Goal: Task Accomplishment & Management: Manage account settings

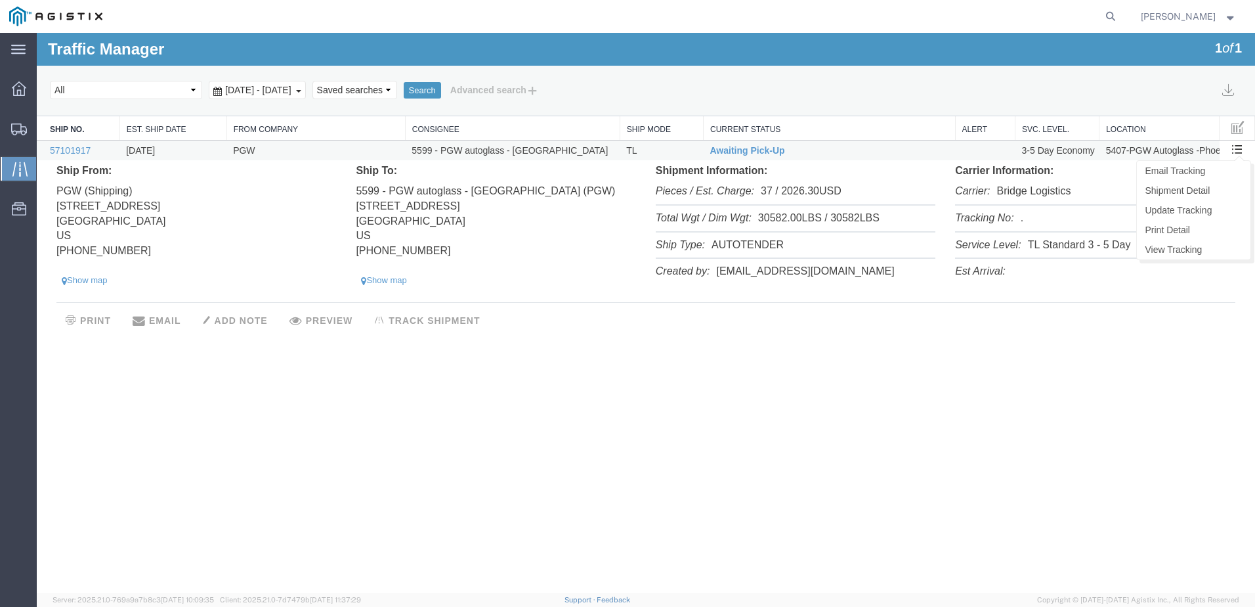
click at [1236, 146] on span at bounding box center [1237, 148] width 11 height 11
click at [1182, 202] on link "Update Tracking" at bounding box center [1194, 210] width 114 height 20
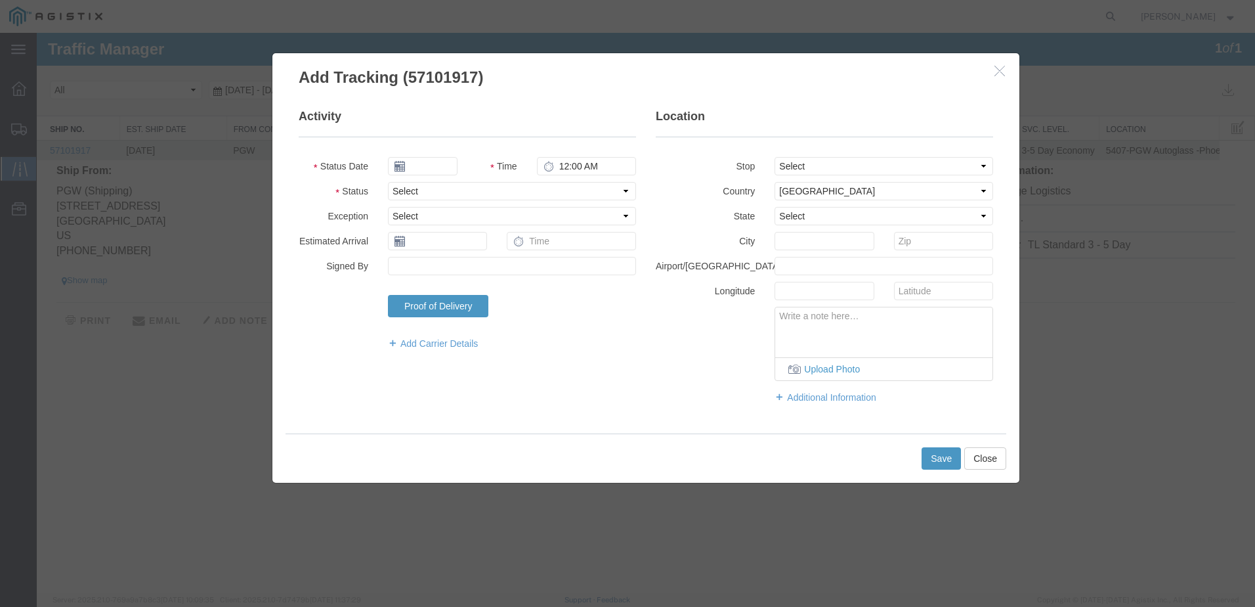
type input "10/14/2025"
type input "10:00 AM"
click at [466, 192] on select "Select Arrival Notice Available Arrival Notice Imported Arrive at Delivery Loca…" at bounding box center [512, 191] width 248 height 18
click at [561, 123] on legend "Activity" at bounding box center [467, 122] width 337 height 29
click at [992, 459] on button "Close" at bounding box center [985, 458] width 42 height 22
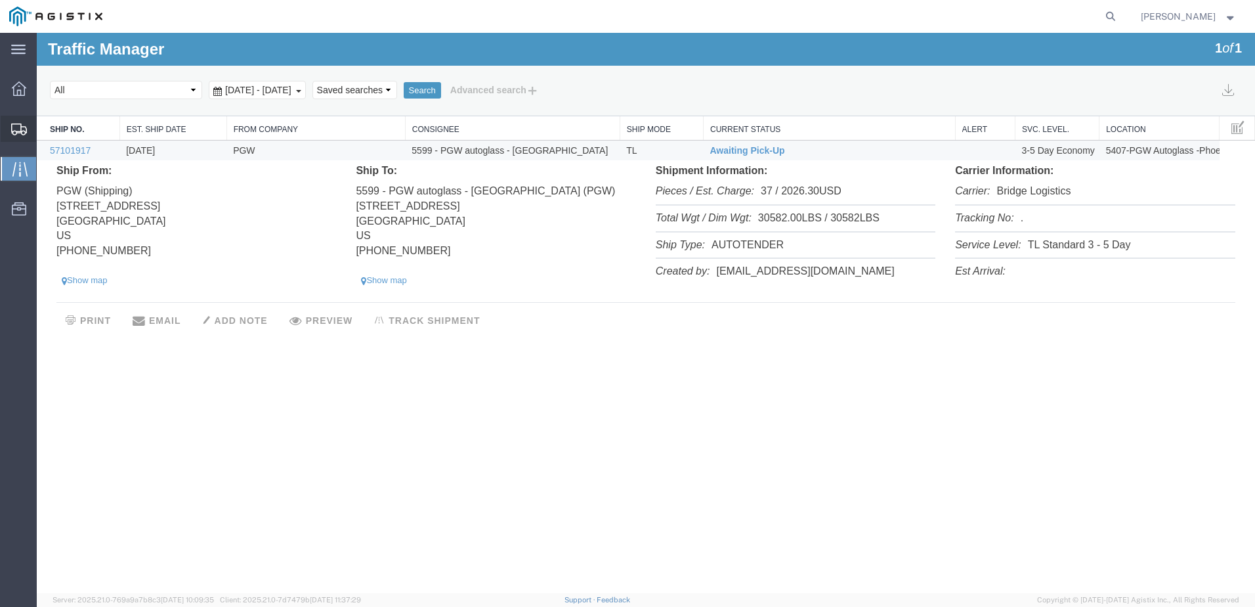
click at [17, 137] on div at bounding box center [19, 129] width 37 height 26
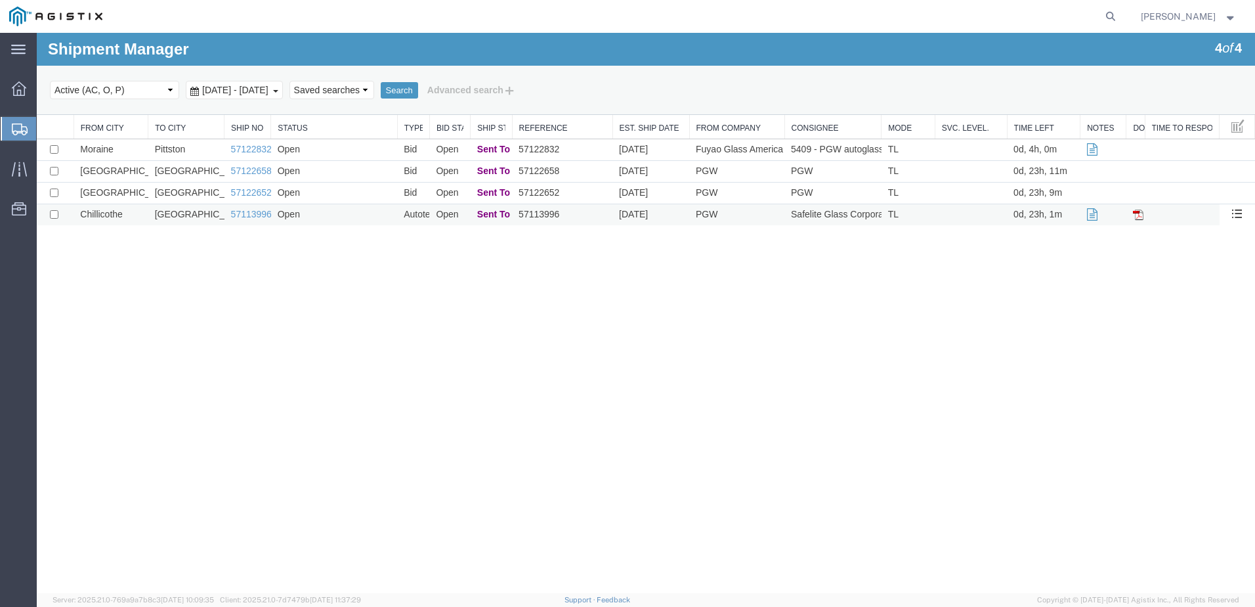
click at [217, 219] on td "ONTARIO" at bounding box center [186, 215] width 76 height 22
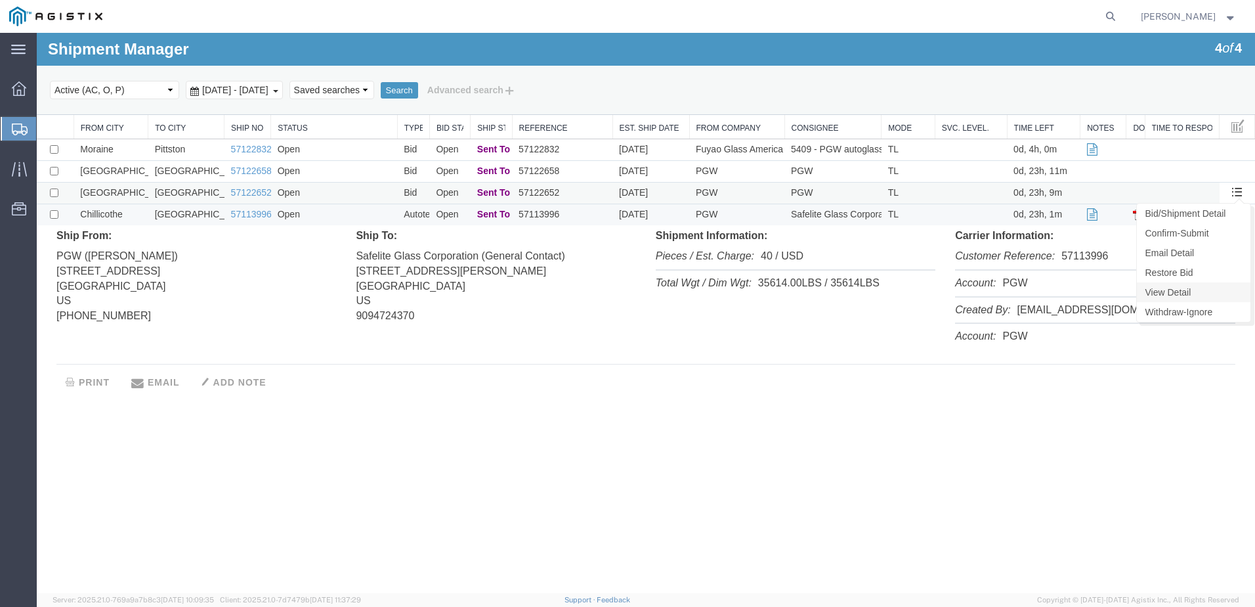
click at [1178, 297] on link "View Detail" at bounding box center [1194, 292] width 114 height 20
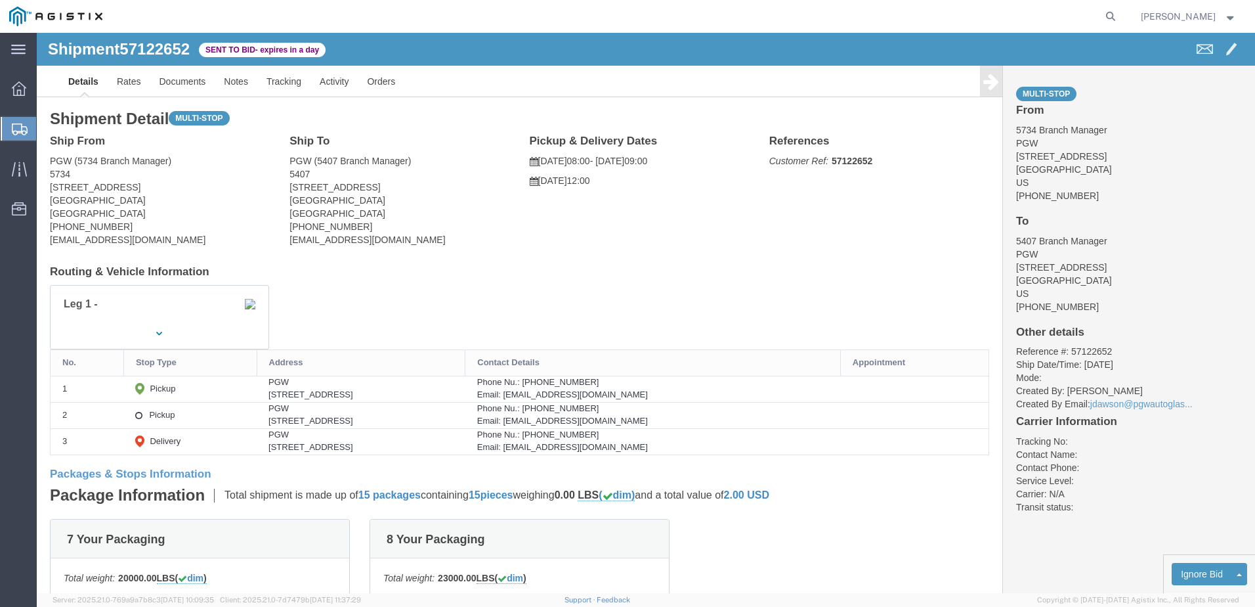
click at [47, 133] on span "Shipments" at bounding box center [41, 129] width 11 height 26
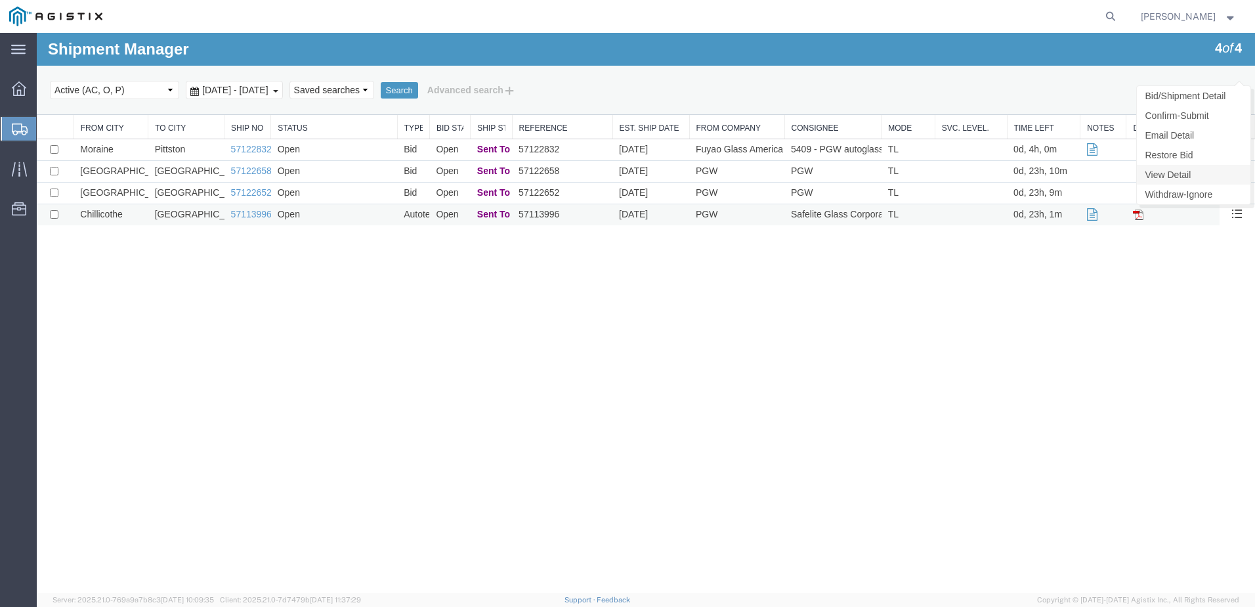
click at [1179, 176] on link "View Detail" at bounding box center [1194, 175] width 114 height 20
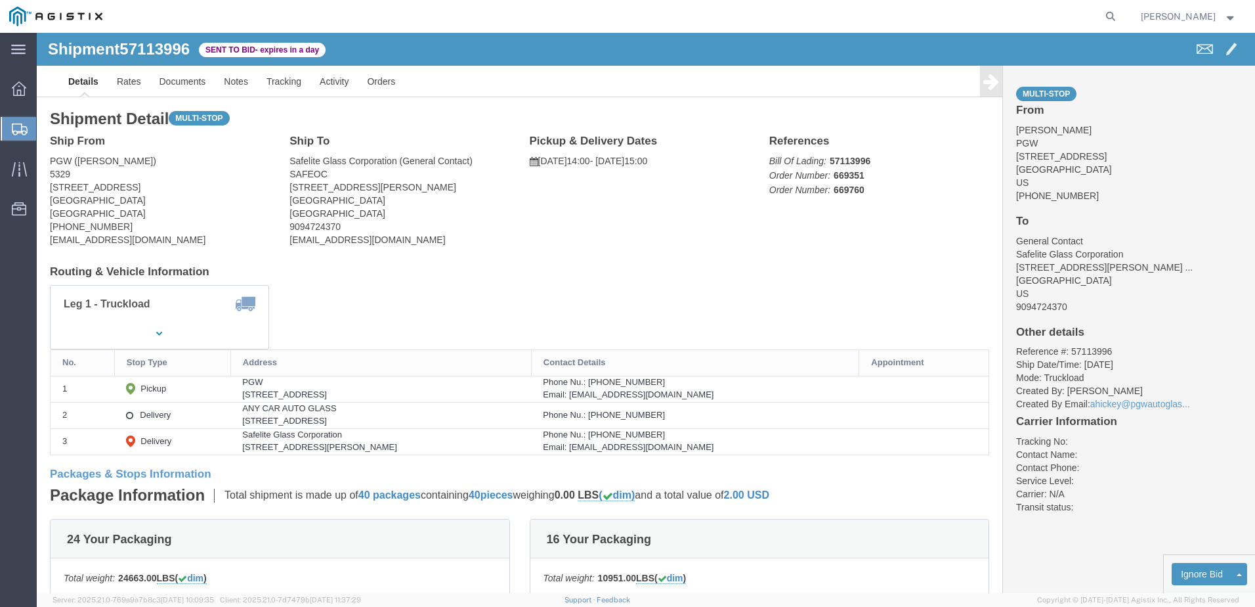
click at [47, 133] on span "Shipments" at bounding box center [41, 129] width 11 height 26
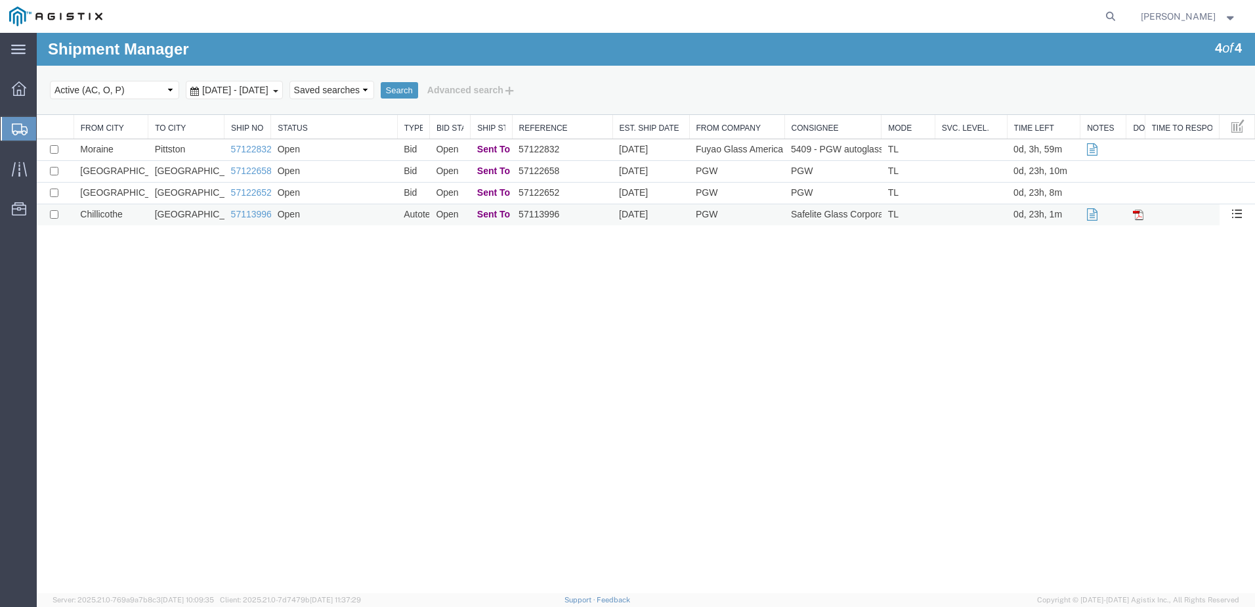
click at [410, 218] on td "Autotender" at bounding box center [413, 215] width 32 height 22
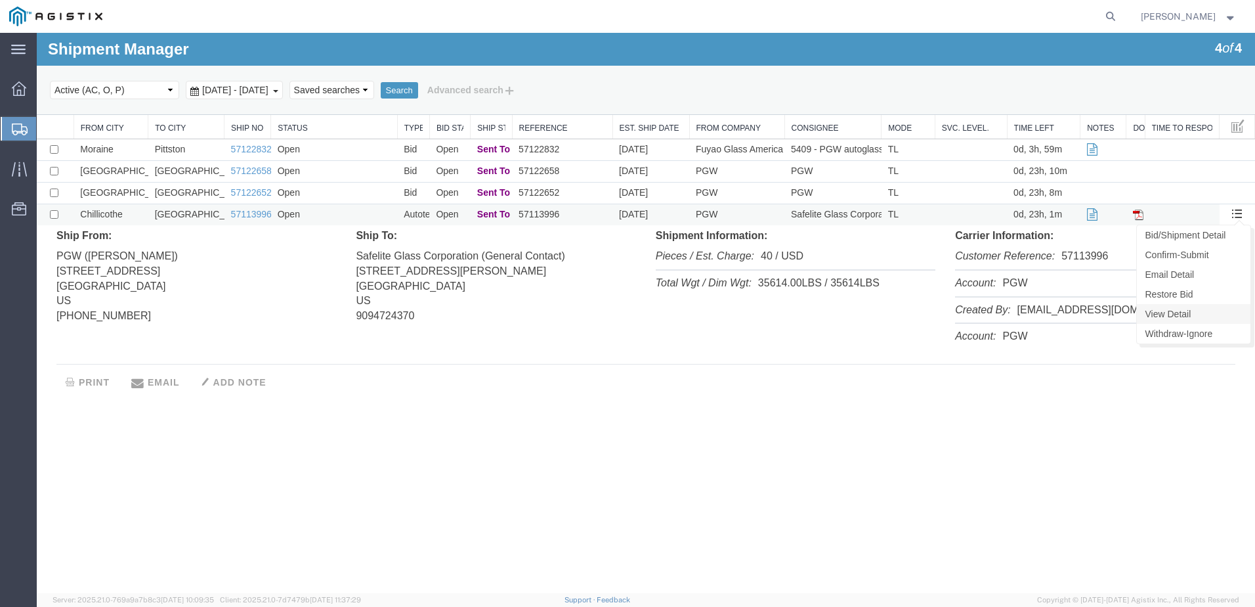
click at [1184, 313] on link "View Detail" at bounding box center [1194, 314] width 114 height 20
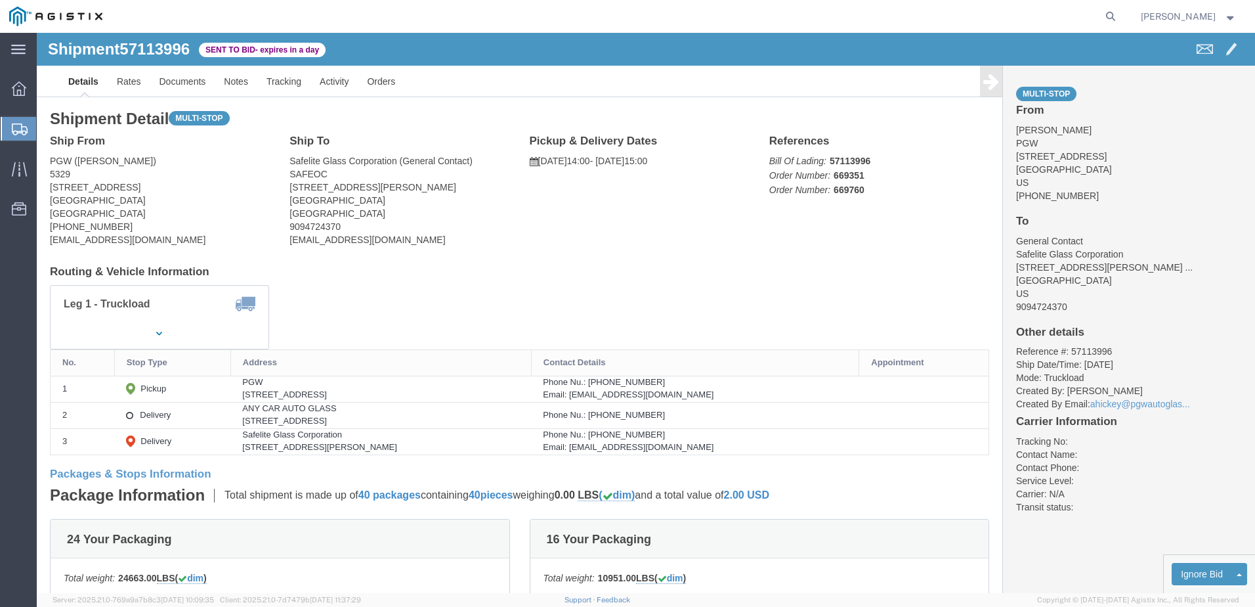
click h2 "Shipment Detail Multi-stop"
click at [47, 130] on span "Shipments" at bounding box center [41, 129] width 11 height 26
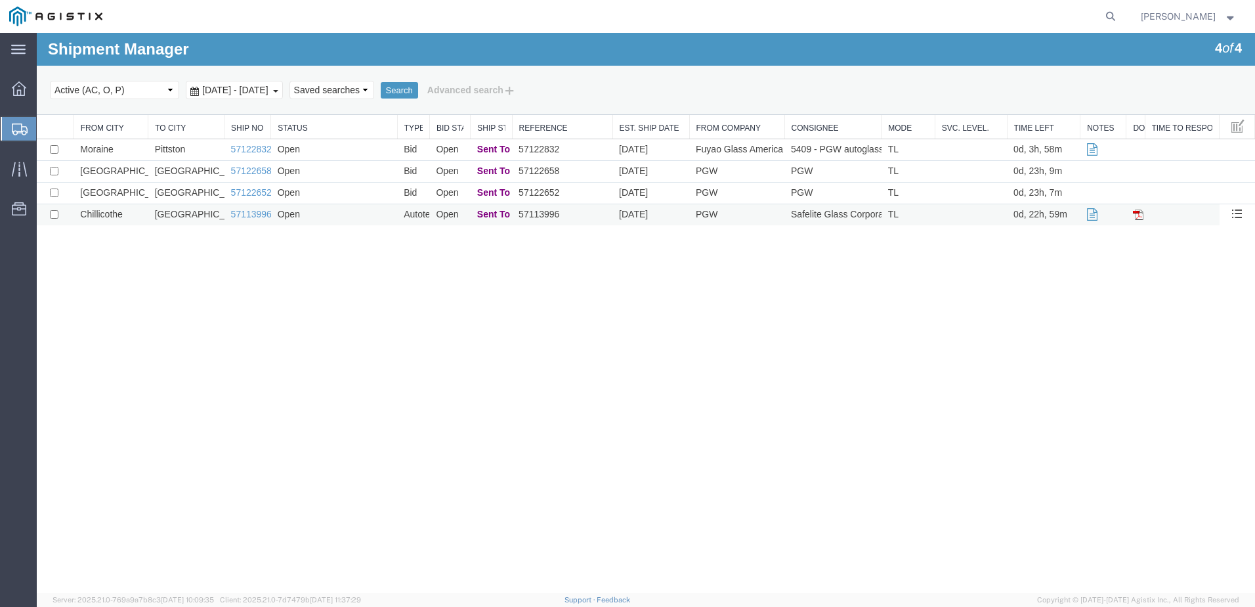
click at [188, 216] on td "[GEOGRAPHIC_DATA]" at bounding box center [186, 215] width 76 height 22
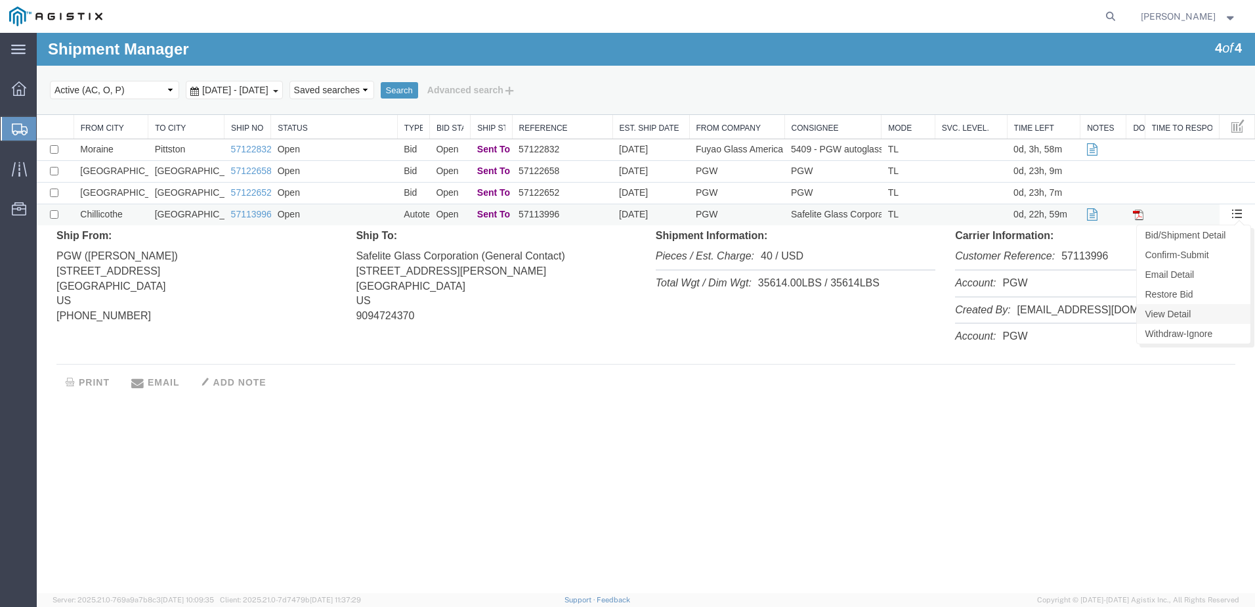
click at [1186, 311] on link "View Detail" at bounding box center [1194, 314] width 114 height 20
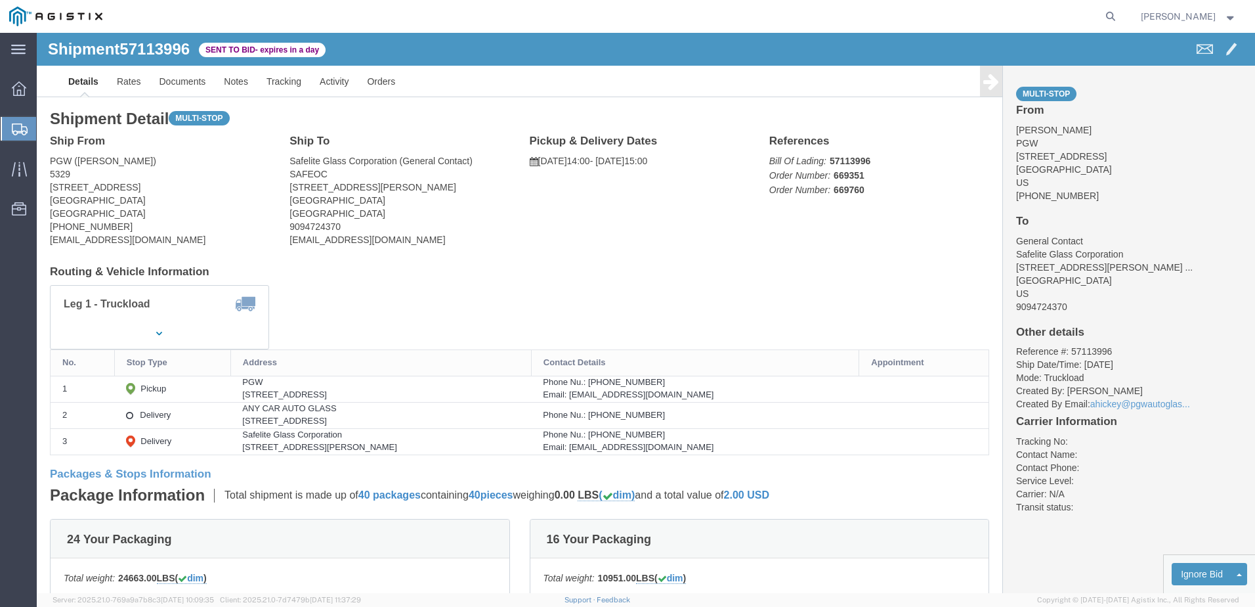
click at [9, 119] on div at bounding box center [19, 129] width 37 height 24
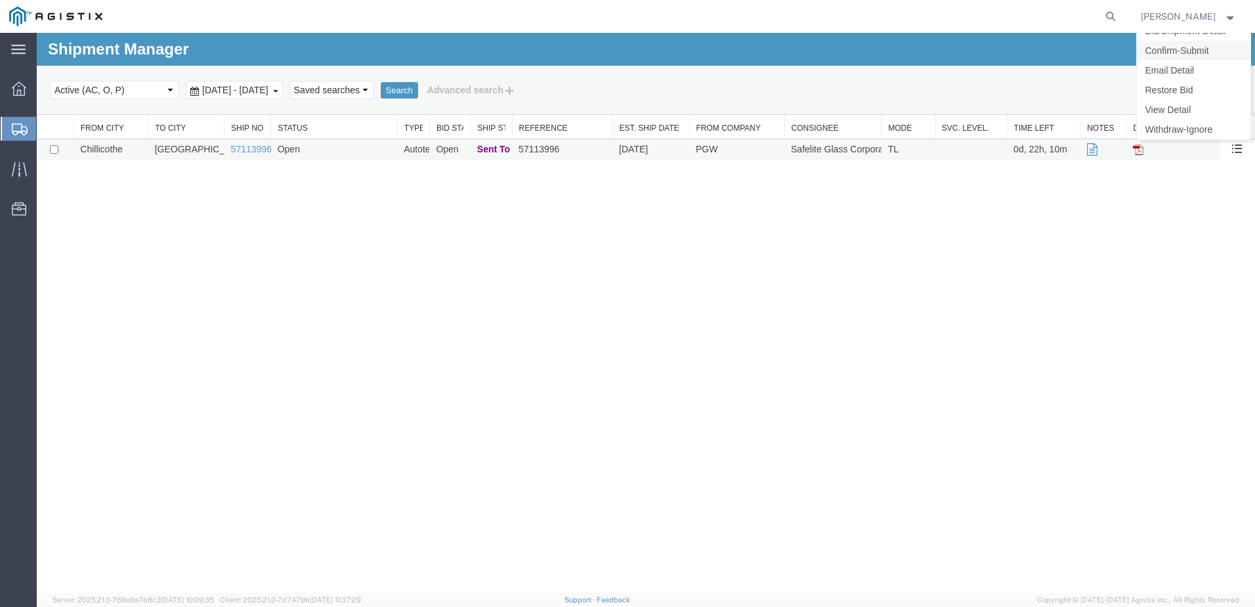
click at [1202, 50] on link "Confirm-Submit" at bounding box center [1194, 51] width 114 height 20
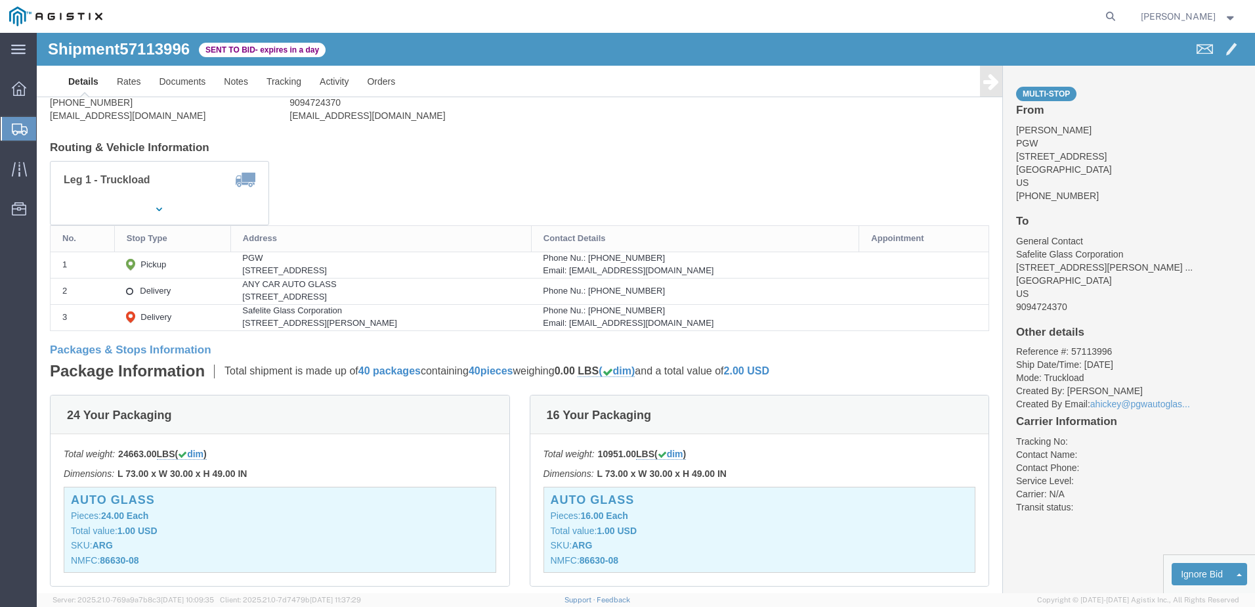
scroll to position [131, 0]
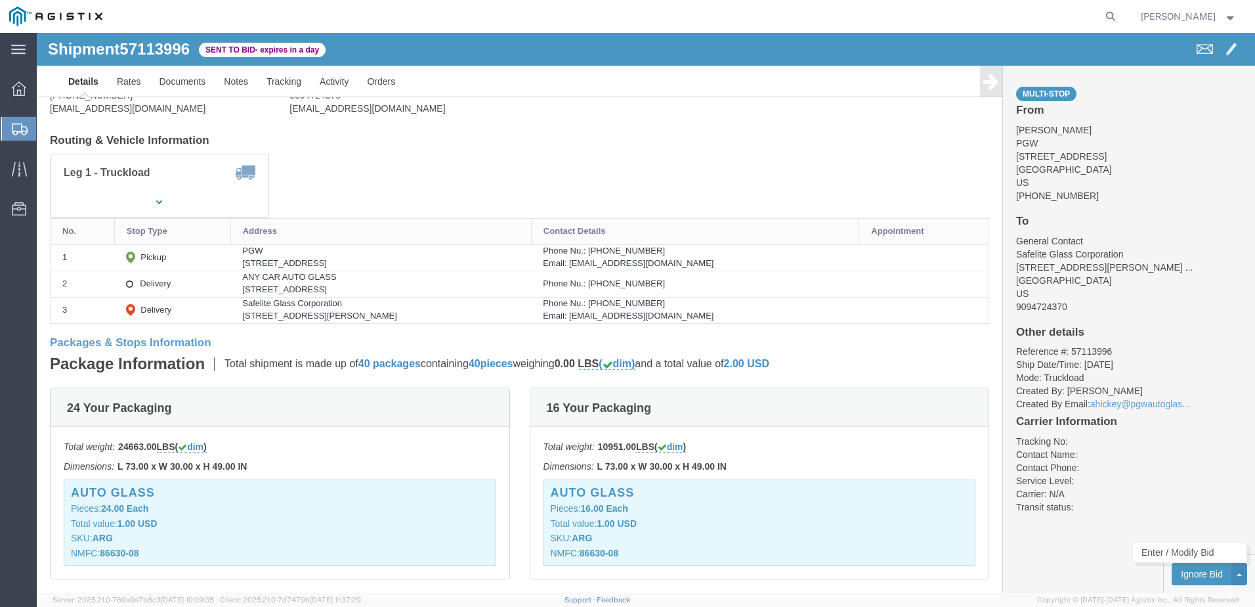
click button
click link "Enter / Modify Bid"
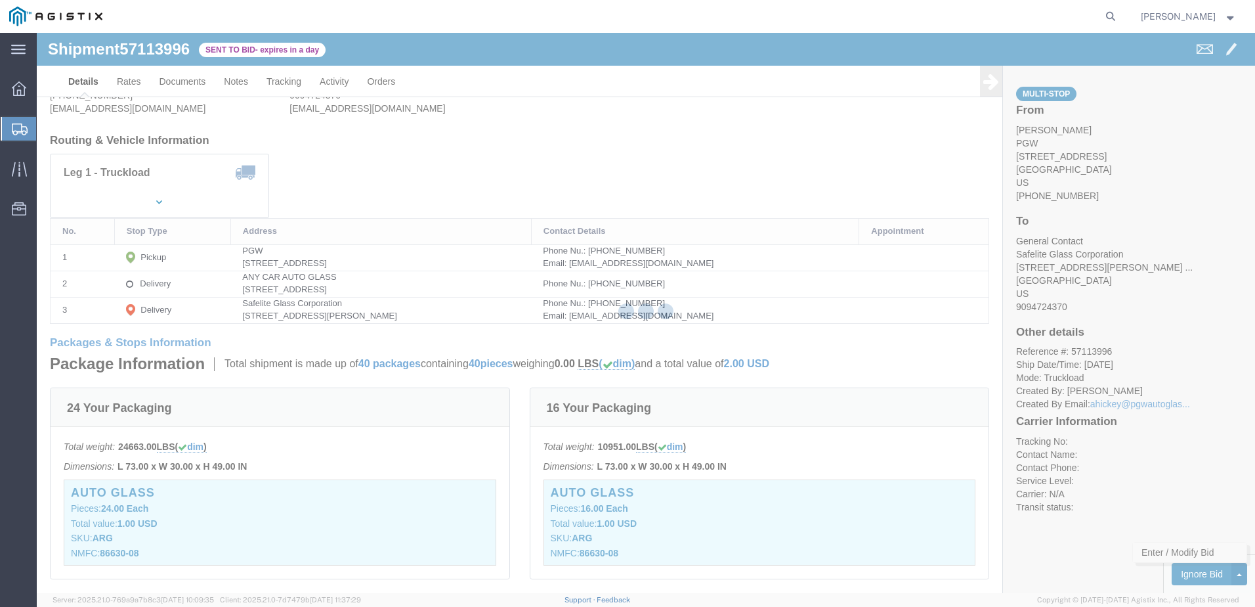
select select "4618"
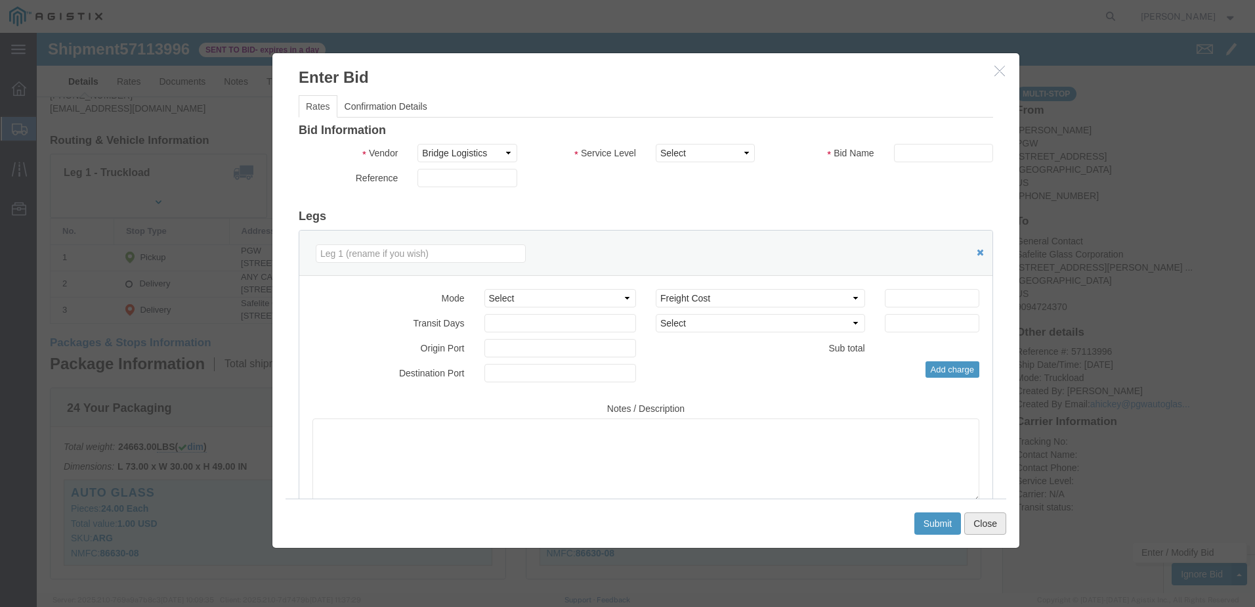
drag, startPoint x: 958, startPoint y: 488, endPoint x: 1051, endPoint y: 516, distance: 96.6
click button "Close"
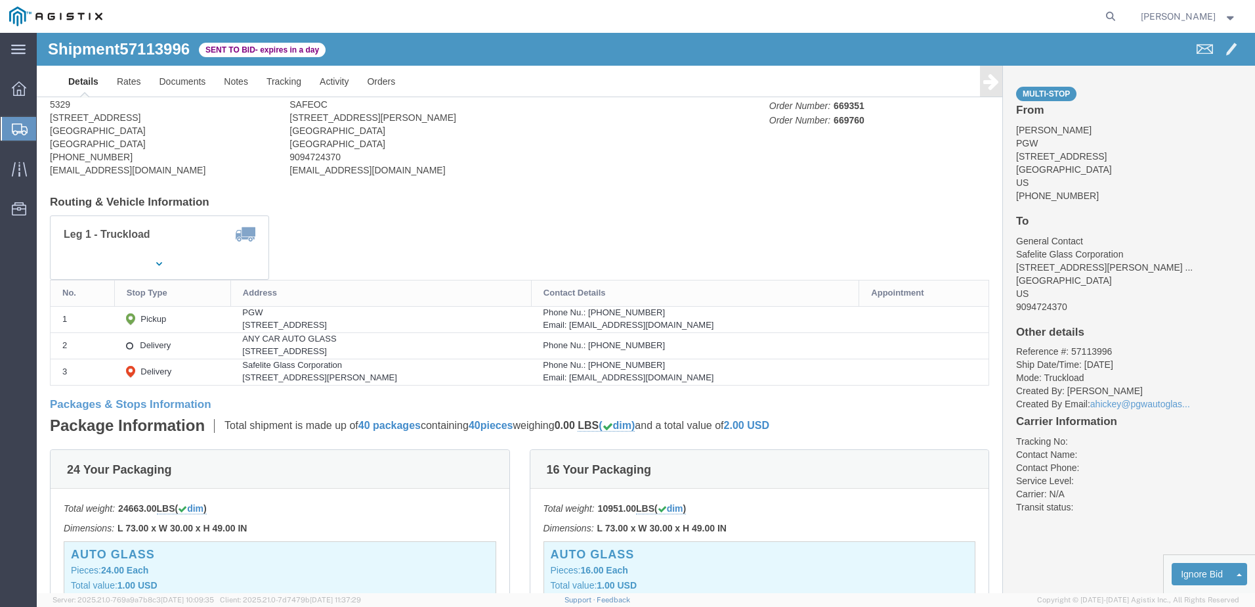
scroll to position [0, 0]
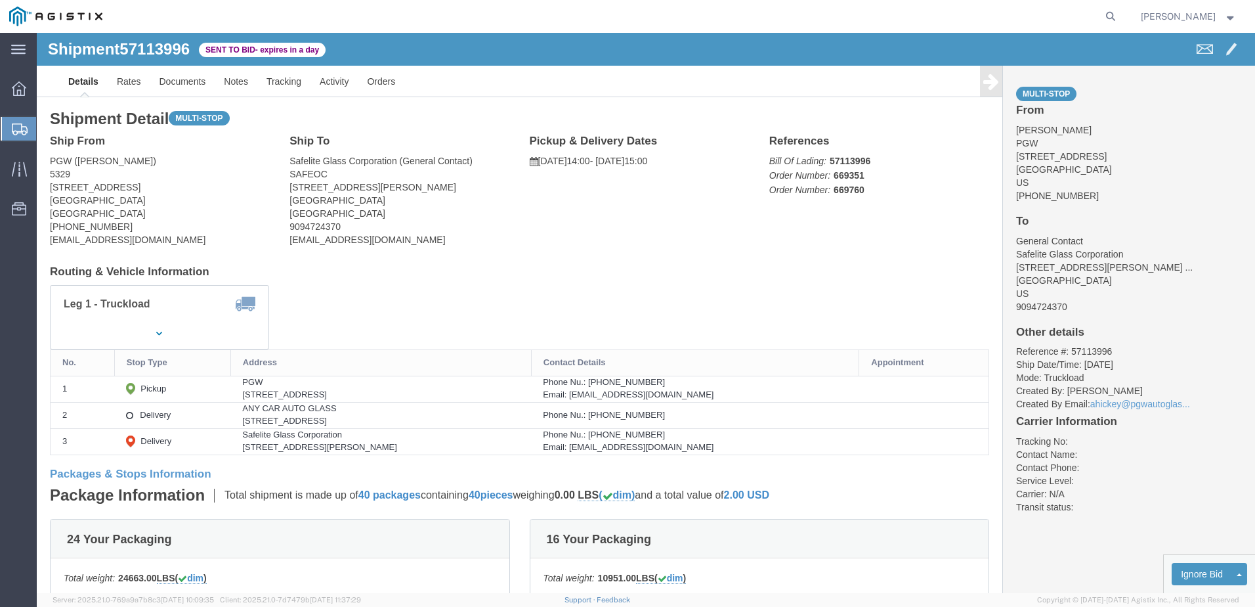
click at [47, 133] on span "Shipments" at bounding box center [41, 129] width 11 height 26
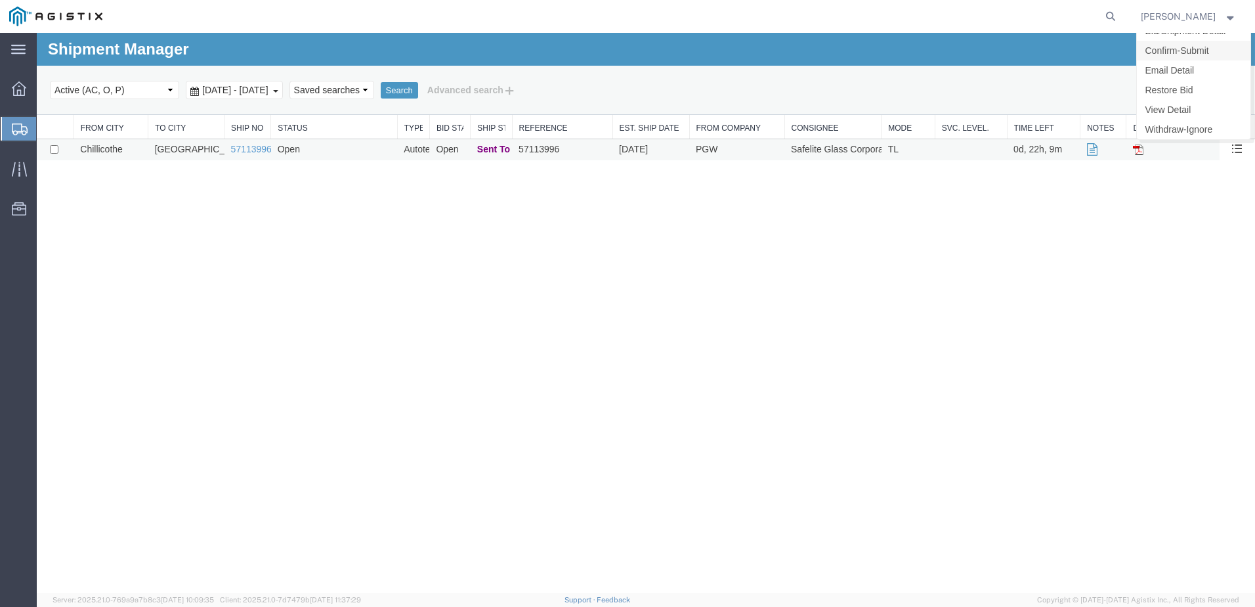
click at [1182, 50] on link "Confirm-Submit" at bounding box center [1194, 51] width 114 height 20
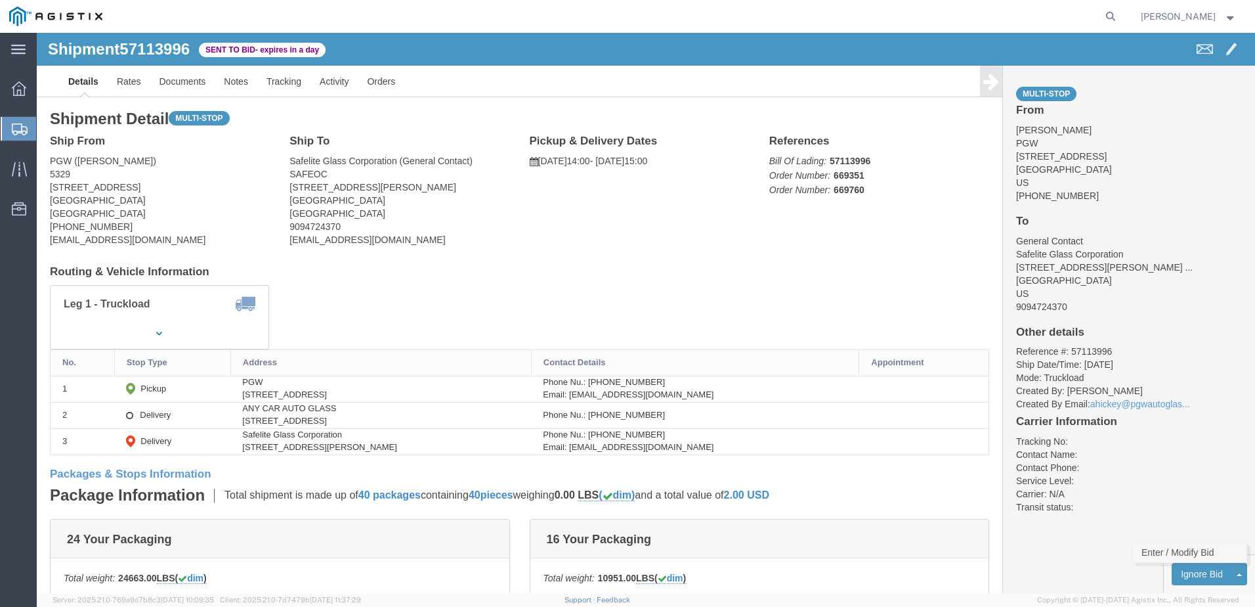
click link "Enter / Modify Bid"
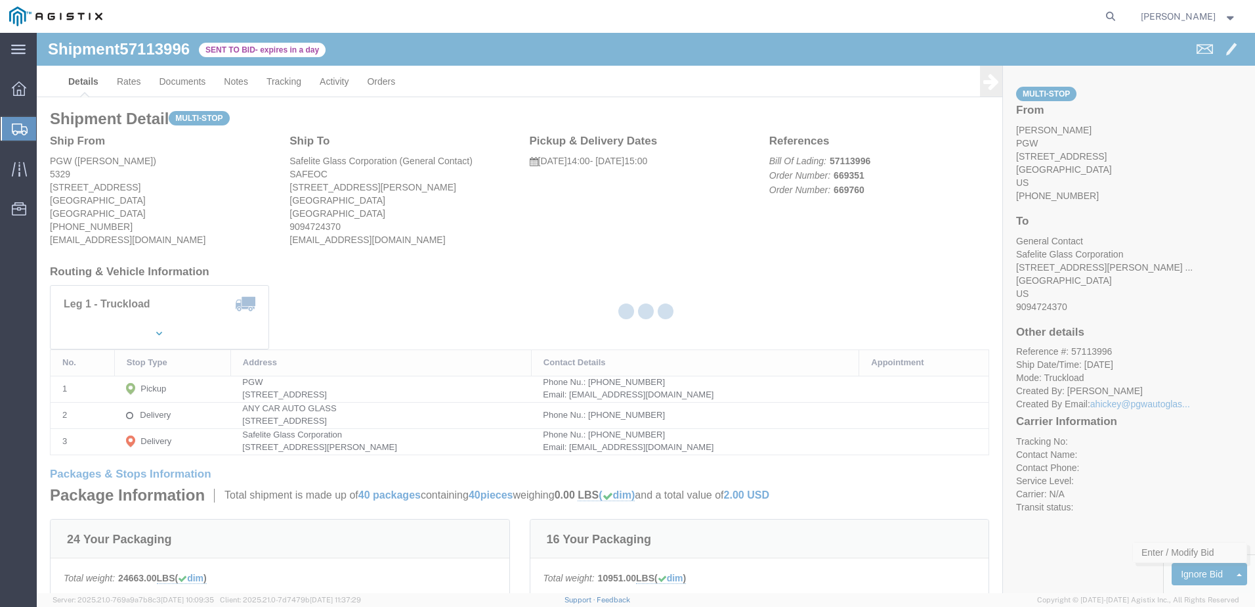
select select "4618"
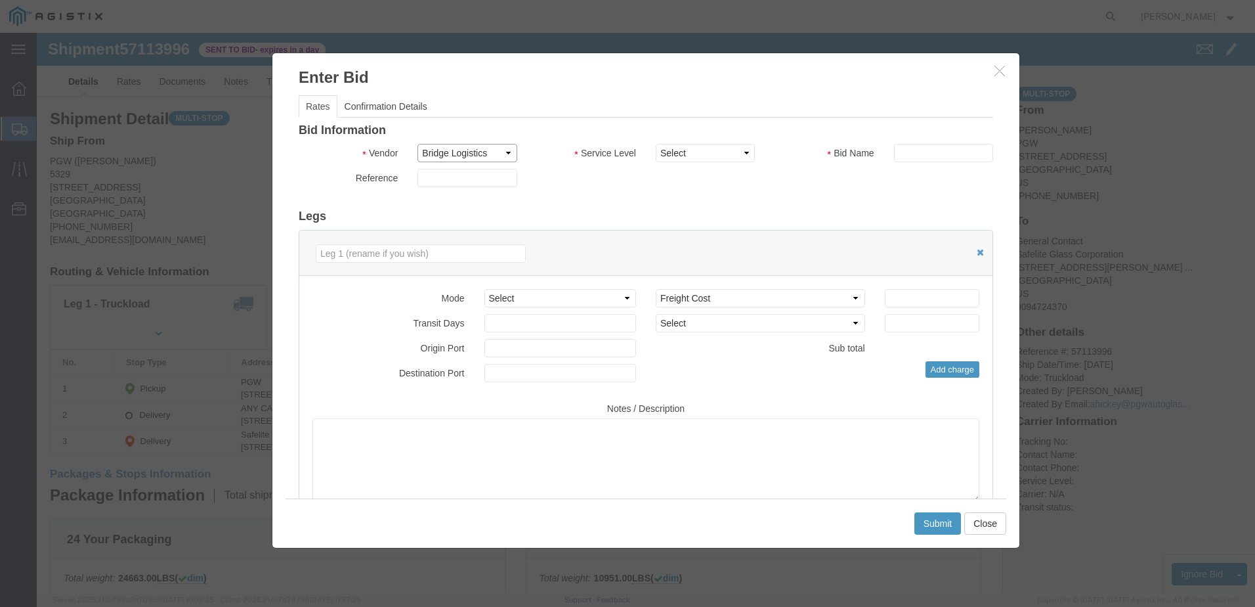
click select "Select Bridge Logistics"
click select "Select Rail TL Standard 3 - 5 Day"
select select "13984"
click select "Select Rail TL Standard 3 - 5 Day"
click input "text"
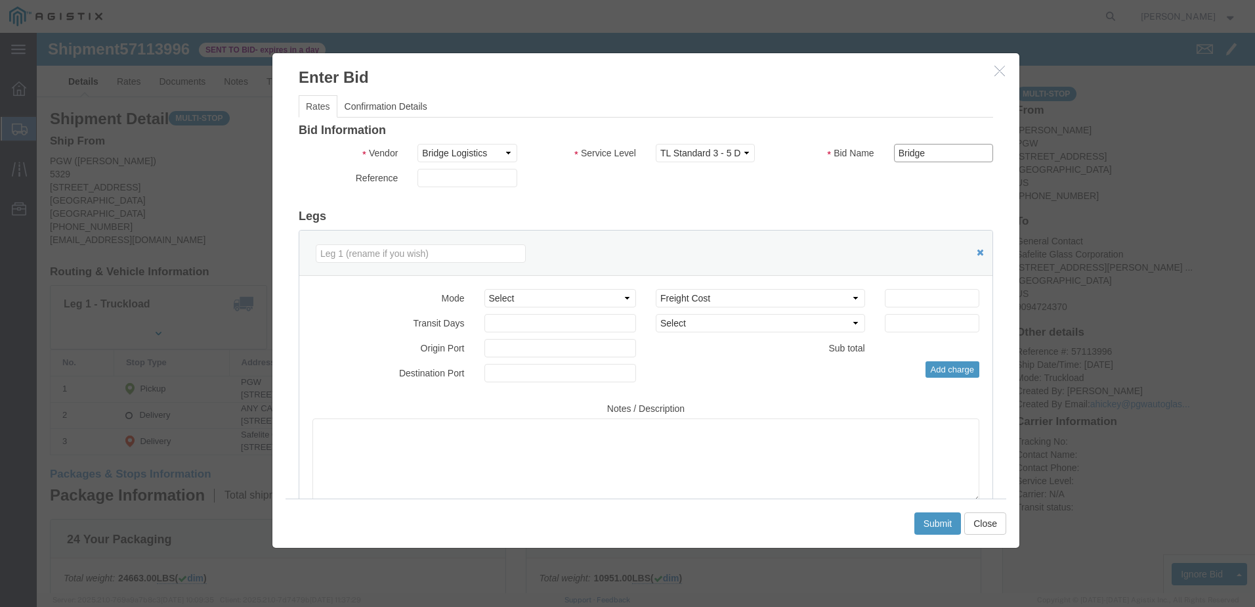
type input "Bridge"
click button "Close"
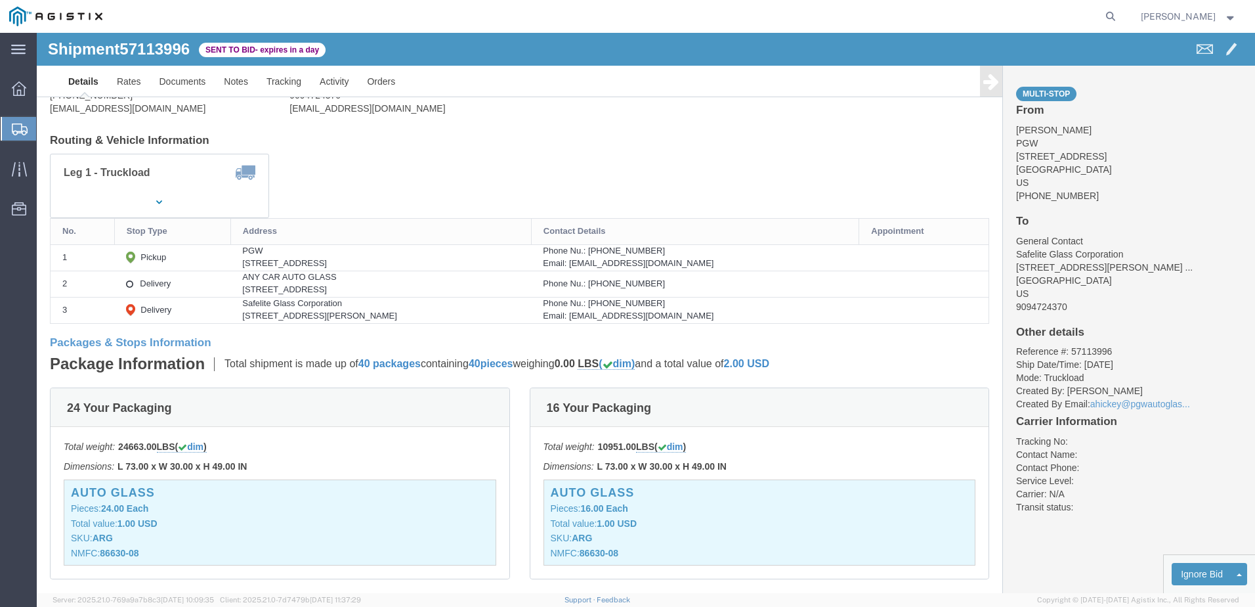
scroll to position [263, 0]
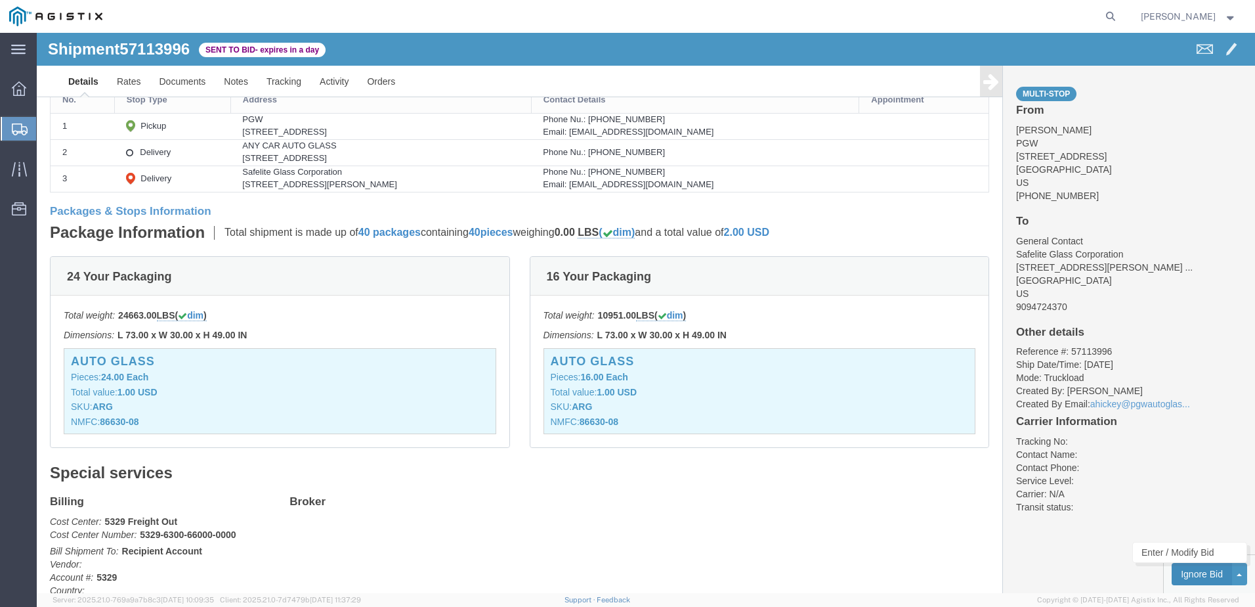
click button "Ignore Bid"
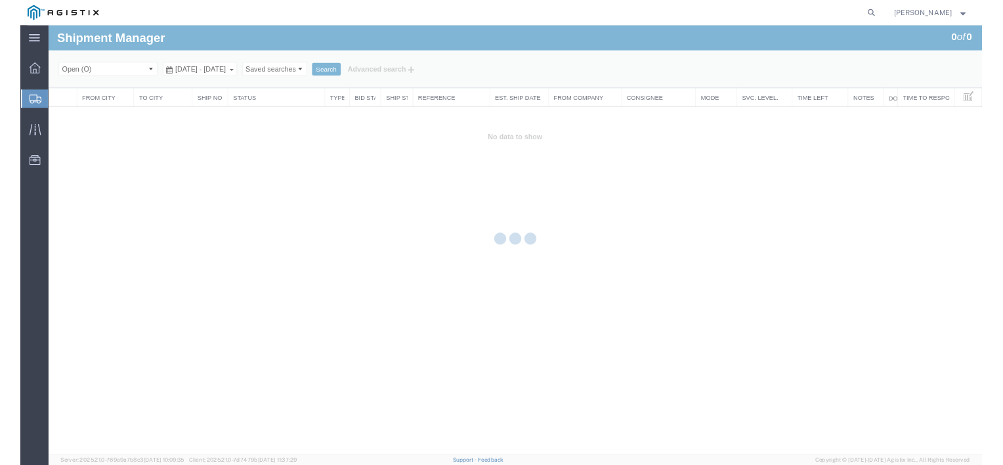
scroll to position [0, 0]
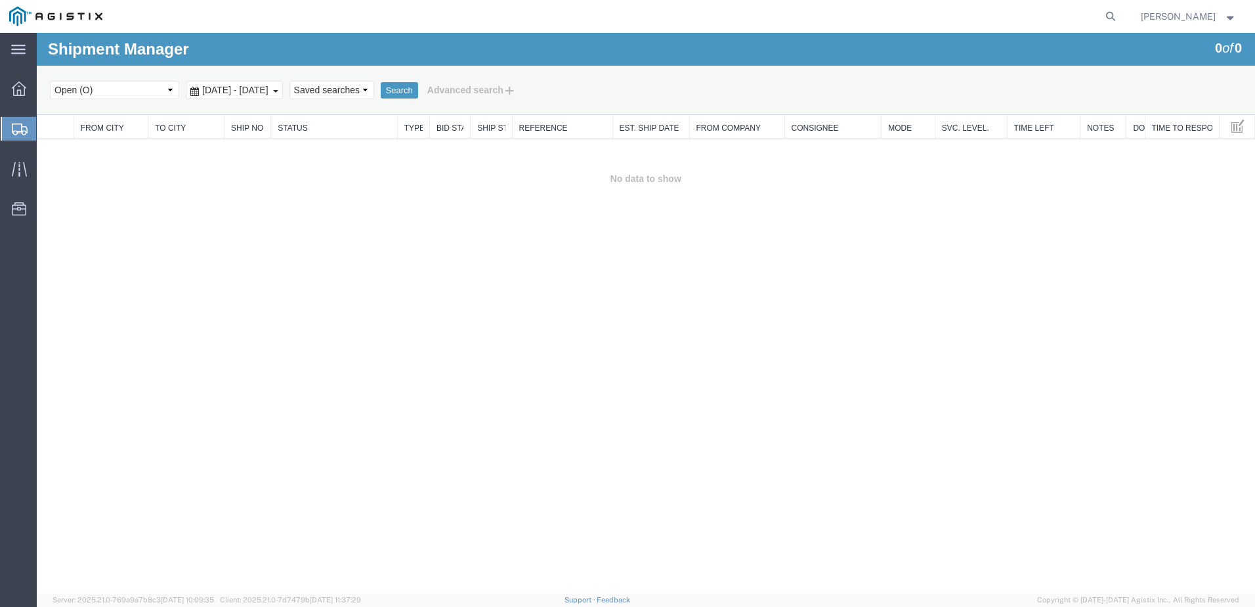
click at [18, 127] on icon at bounding box center [20, 129] width 16 height 12
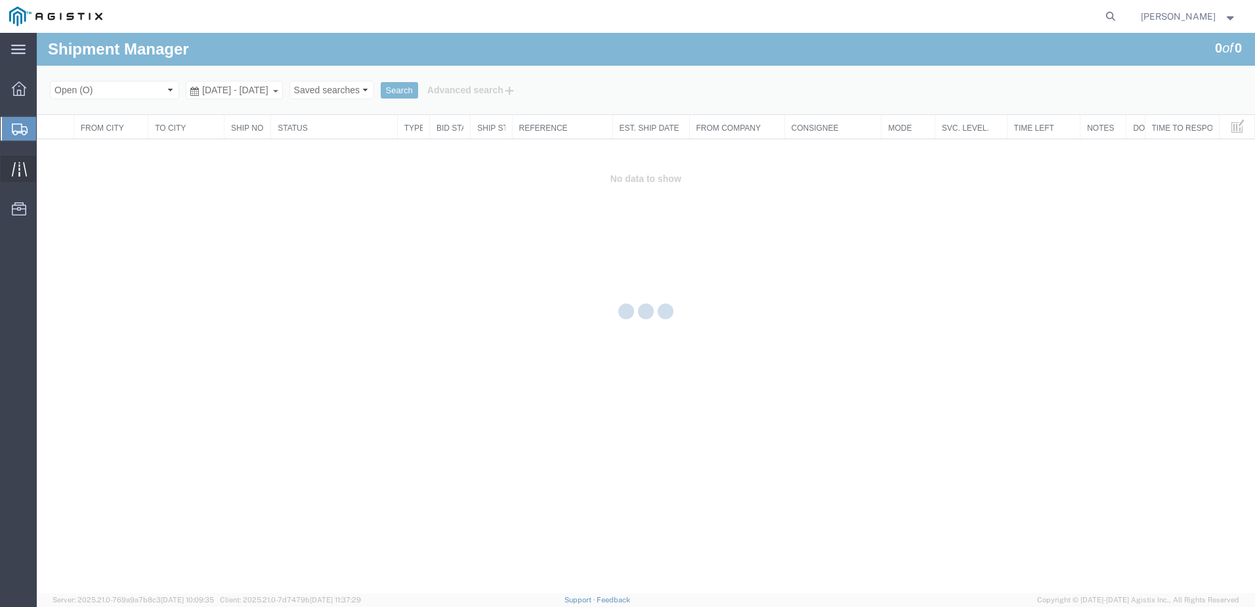
click at [28, 171] on div at bounding box center [19, 169] width 37 height 26
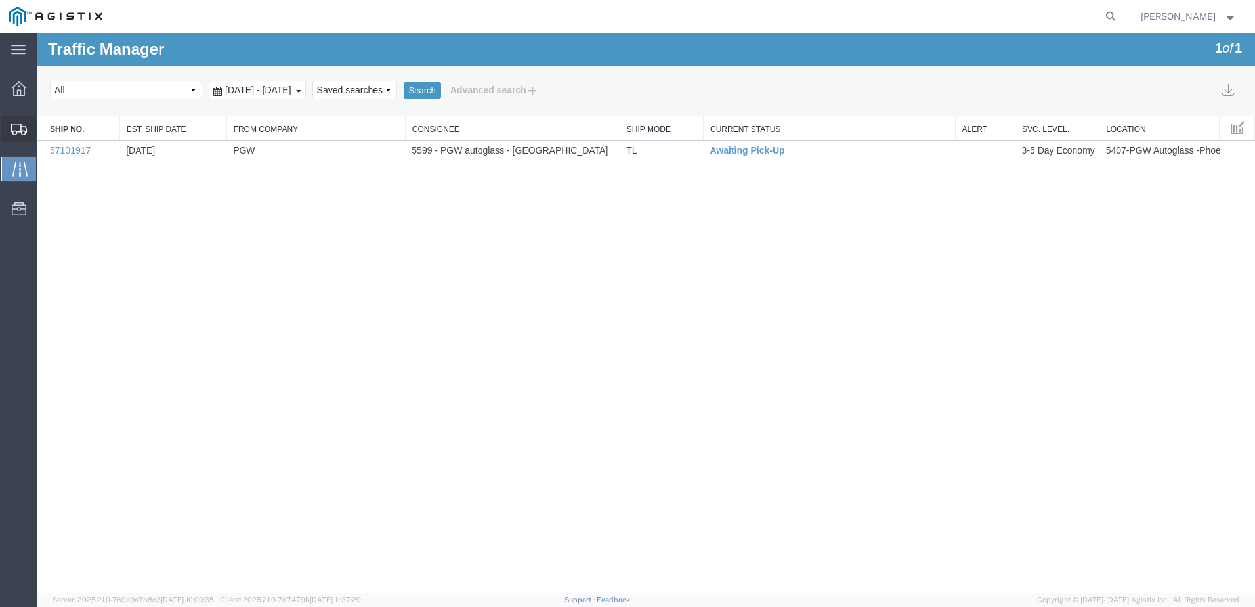
click at [14, 131] on icon at bounding box center [19, 129] width 16 height 12
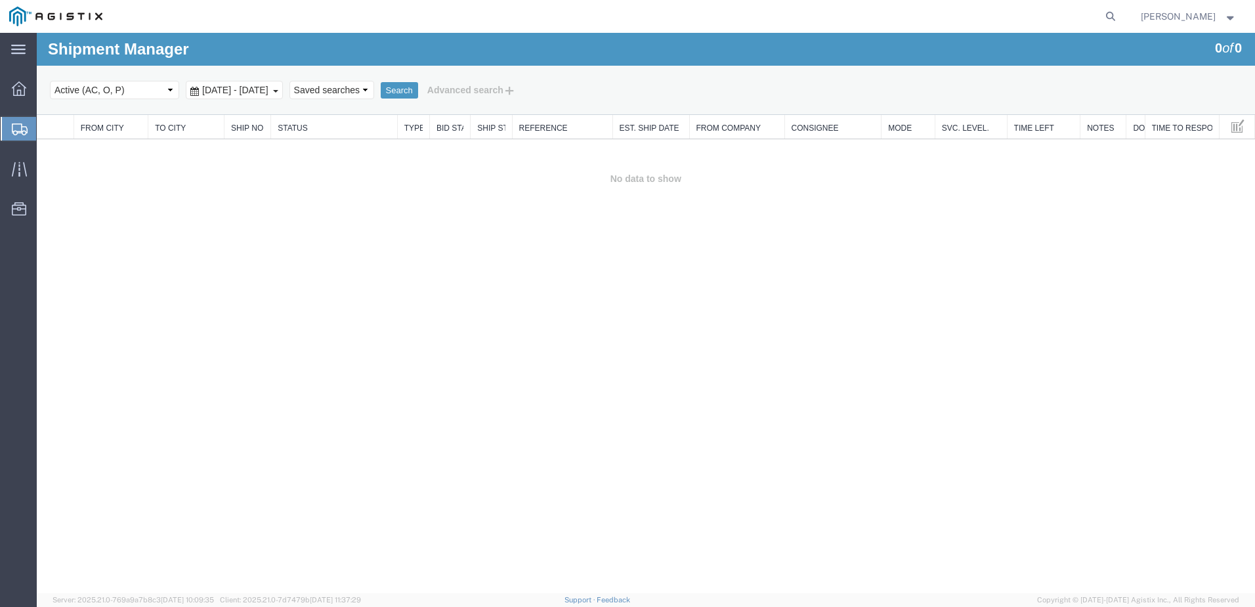
click at [47, 127] on span "Shipments" at bounding box center [41, 129] width 11 height 26
